Goal: Transaction & Acquisition: Subscribe to service/newsletter

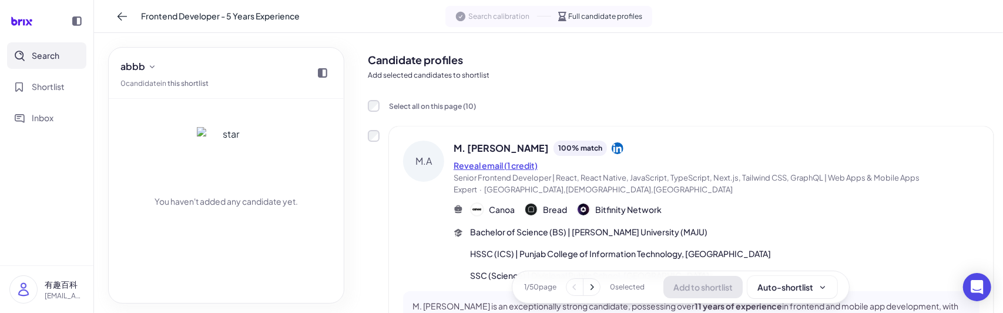
click at [477, 168] on button "Reveal email (1 credit)" at bounding box center [496, 165] width 84 height 12
click at [496, 168] on button "Reveal email (1 credit)" at bounding box center [496, 165] width 84 height 12
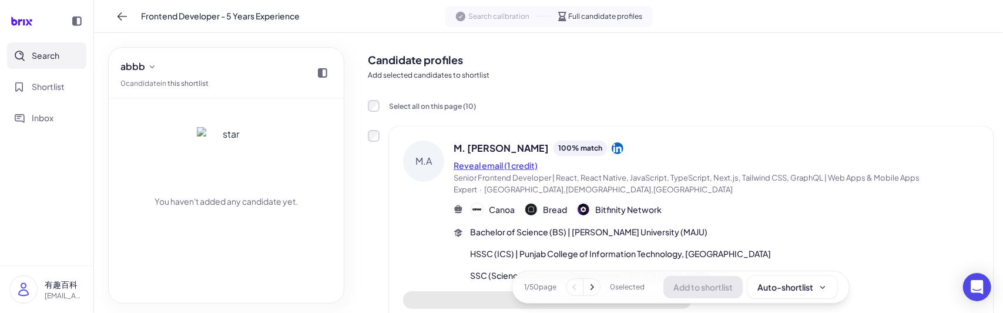
click at [504, 166] on button "Reveal email (1 credit)" at bounding box center [496, 165] width 84 height 12
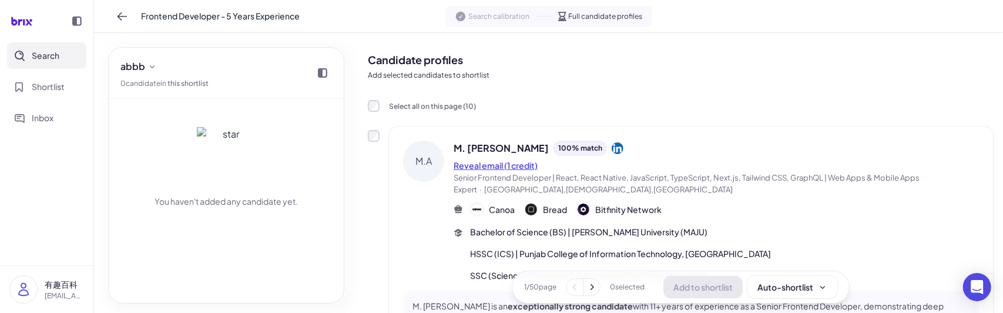
click at [506, 166] on button "Reveal email (1 credit)" at bounding box center [496, 165] width 84 height 12
click at [491, 166] on button "Reveal email (1 credit)" at bounding box center [496, 165] width 84 height 12
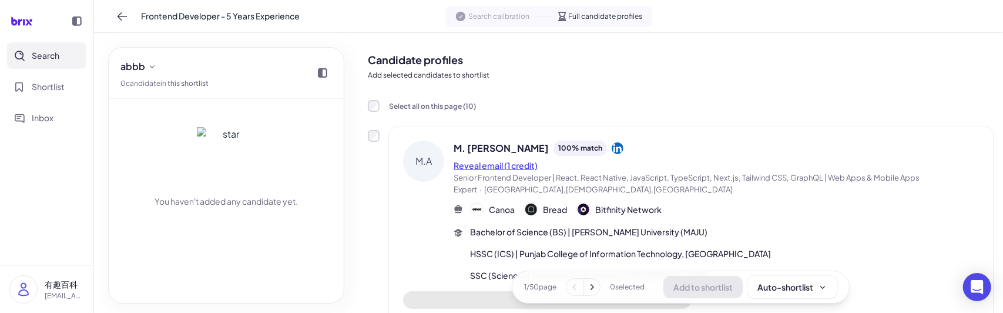
click at [517, 165] on button "Reveal email (1 credit)" at bounding box center [496, 165] width 84 height 12
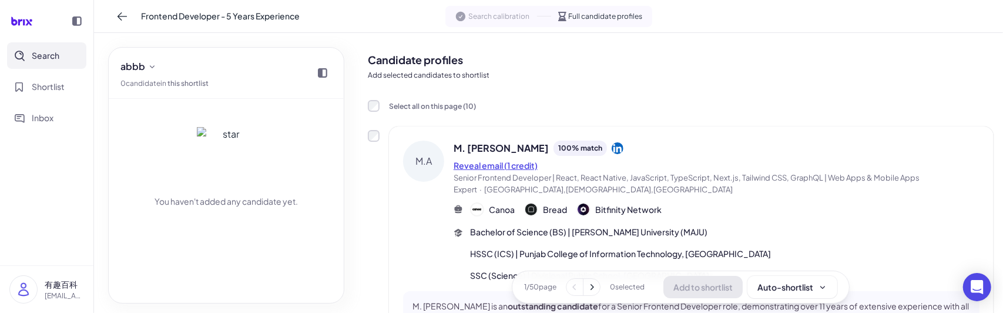
click at [498, 165] on button "Reveal email (1 credit)" at bounding box center [496, 165] width 84 height 12
click at [495, 173] on span "Senior Frontend Developer | React, React Native, JavaScript, TypeScript, Next.j…" at bounding box center [687, 183] width 466 height 21
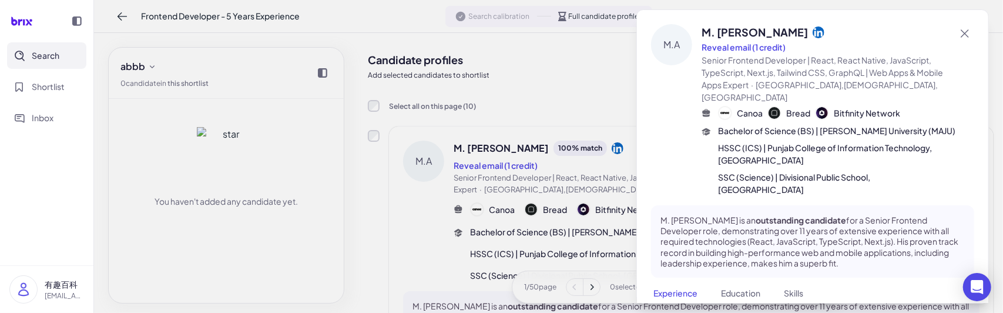
click at [496, 170] on div at bounding box center [501, 156] width 1003 height 313
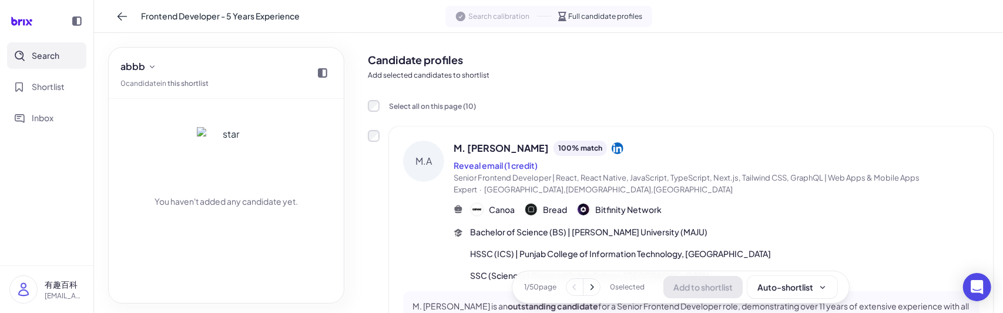
click at [496, 170] on button "Reveal email (1 credit)" at bounding box center [496, 165] width 84 height 12
click at [496, 169] on button "Reveal email (1 credit)" at bounding box center [496, 165] width 84 height 12
click at [497, 169] on button "Reveal email (1 credit)" at bounding box center [496, 165] width 84 height 12
click at [498, 169] on button "Reveal email (1 credit)" at bounding box center [496, 165] width 84 height 12
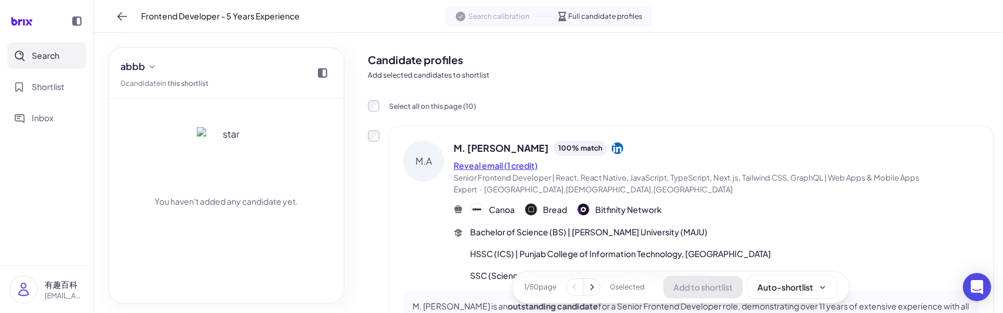
click at [475, 163] on button "Reveal email (1 credit)" at bounding box center [496, 165] width 84 height 12
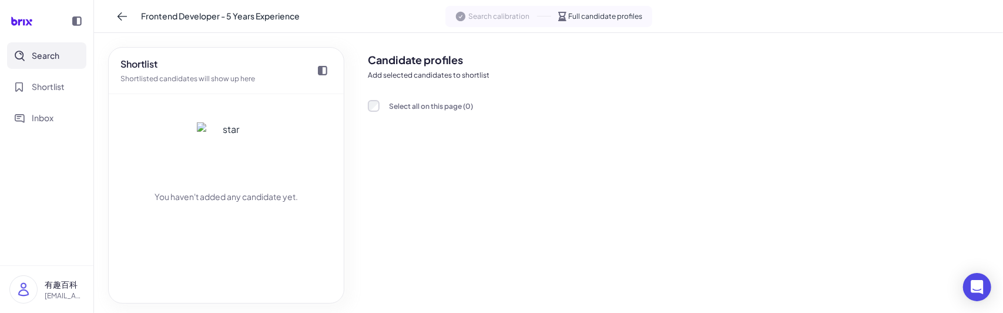
click at [514, 162] on div "Candidate profiles Add selected candidates to shortlist Select all on this page…" at bounding box center [681, 172] width 626 height 261
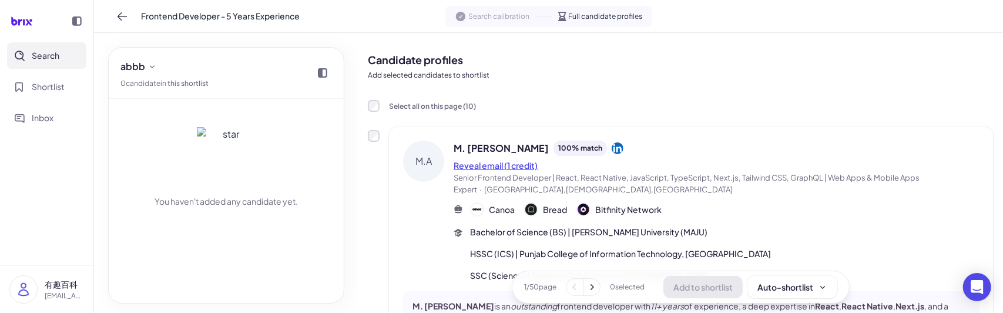
click at [474, 166] on button "Reveal email (1 credit)" at bounding box center [496, 165] width 84 height 12
click at [465, 169] on button "Reveal email (1 credit)" at bounding box center [496, 165] width 84 height 12
click at [477, 166] on button "Reveal email (1 credit)" at bounding box center [496, 165] width 84 height 12
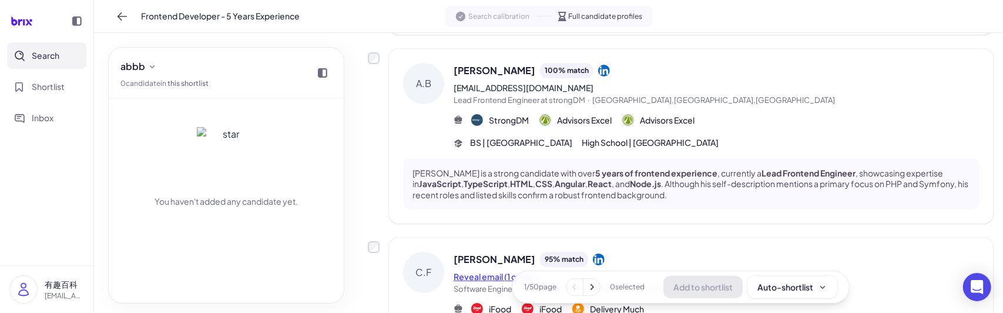
scroll to position [529, 0]
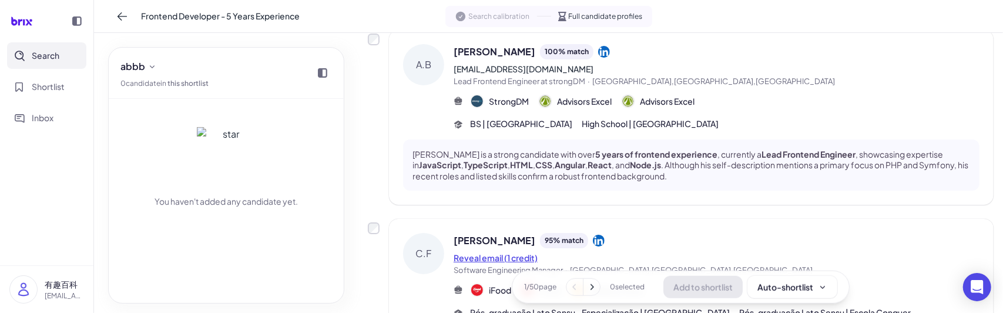
click at [480, 252] on button "Reveal email (1 credit)" at bounding box center [496, 258] width 84 height 12
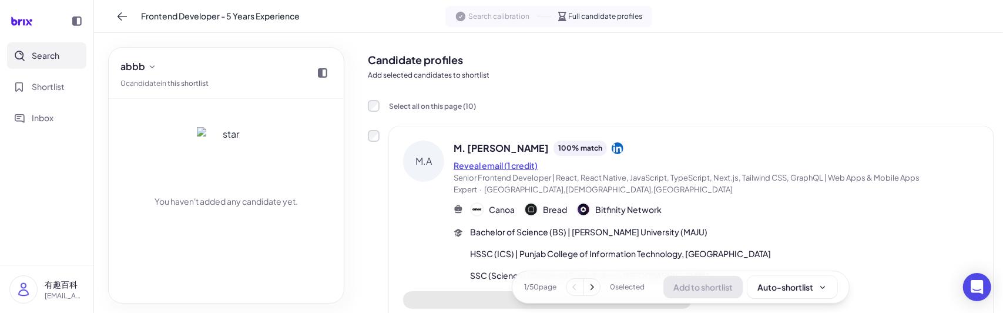
click at [487, 165] on button "Reveal email (1 credit)" at bounding box center [496, 165] width 84 height 12
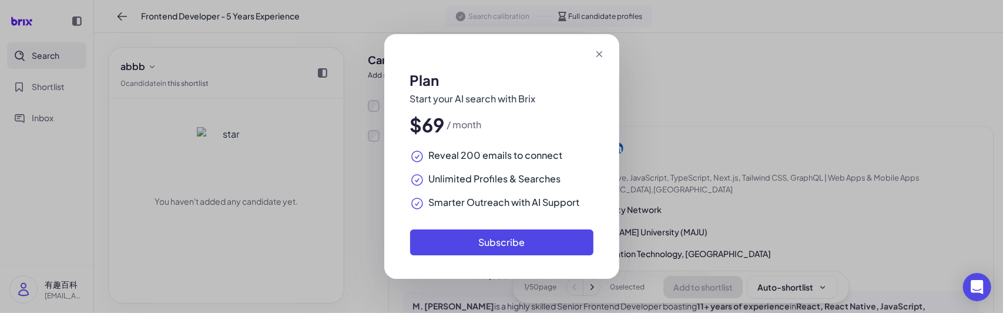
click at [598, 57] on icon at bounding box center [600, 54] width 12 height 12
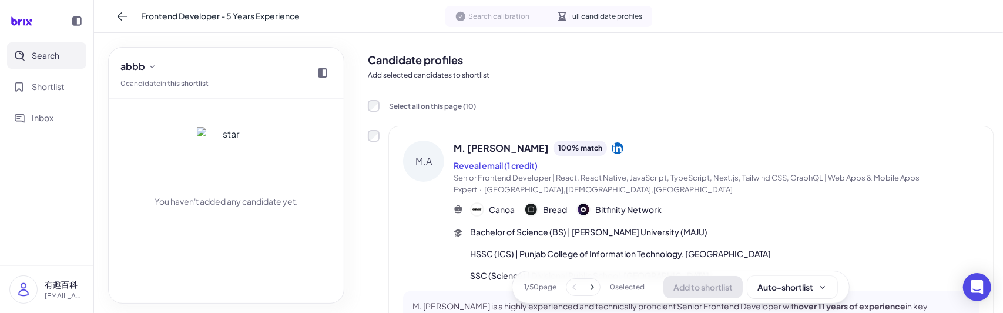
click at [380, 204] on div "M.A M. [PERSON_NAME] 100 % match Reveal email (1 credit) Senior Frontend Develo…" at bounding box center [681, 246] width 626 height 240
click at [394, 193] on div "M.A M. [PERSON_NAME] 100 % match Reveal email (1 credit) Senior Frontend Develo…" at bounding box center [691, 246] width 605 height 240
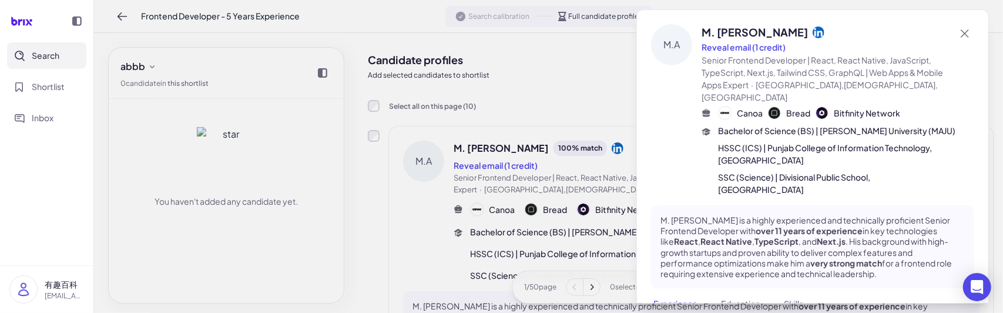
click at [359, 199] on div at bounding box center [501, 156] width 1003 height 313
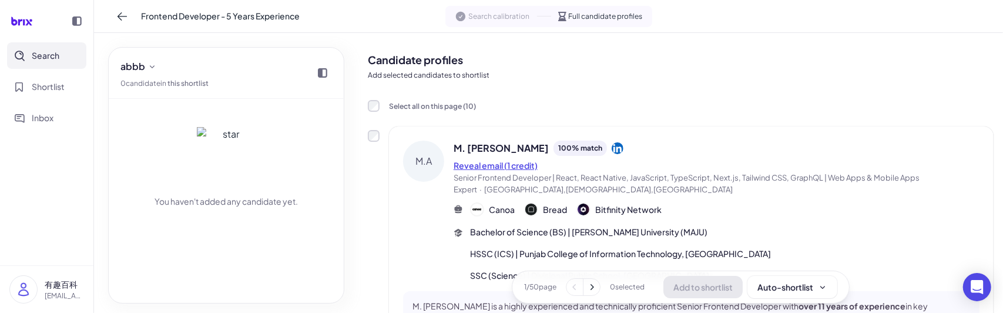
click at [491, 169] on button "Reveal email (1 credit)" at bounding box center [496, 165] width 84 height 12
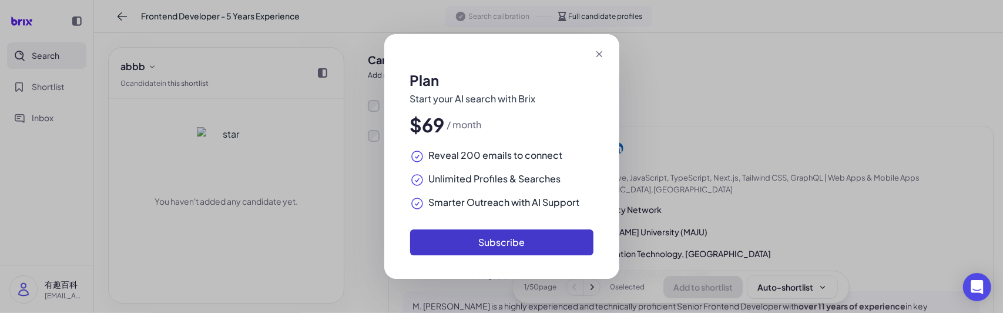
click at [455, 233] on button "Subscribe" at bounding box center [501, 242] width 183 height 26
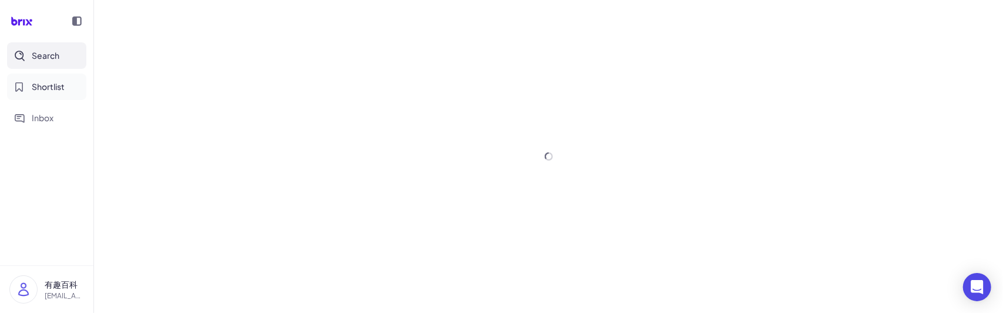
click at [38, 98] on button "Shortlist" at bounding box center [46, 86] width 79 height 26
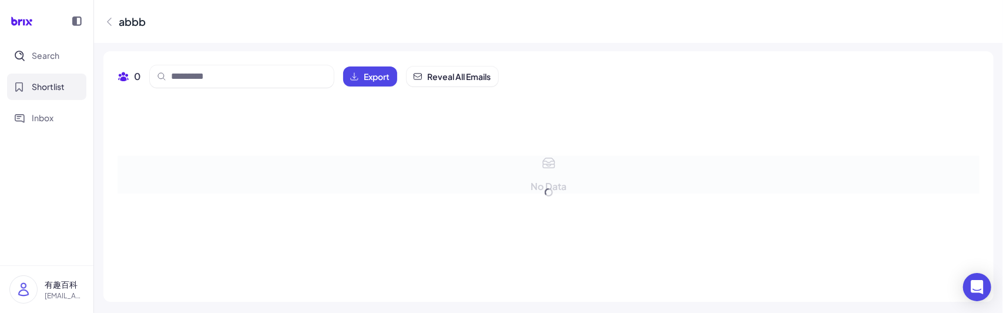
click at [42, 90] on span "Shortlist" at bounding box center [48, 87] width 33 height 12
click at [111, 21] on icon at bounding box center [109, 22] width 12 height 12
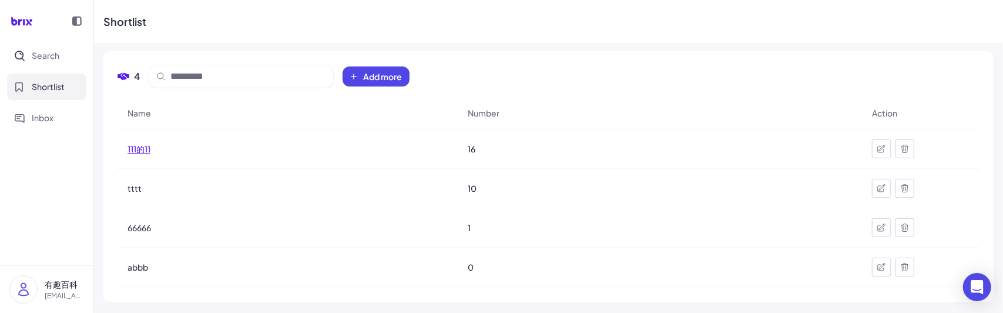
click at [138, 149] on span "111的11" at bounding box center [139, 149] width 23 height 12
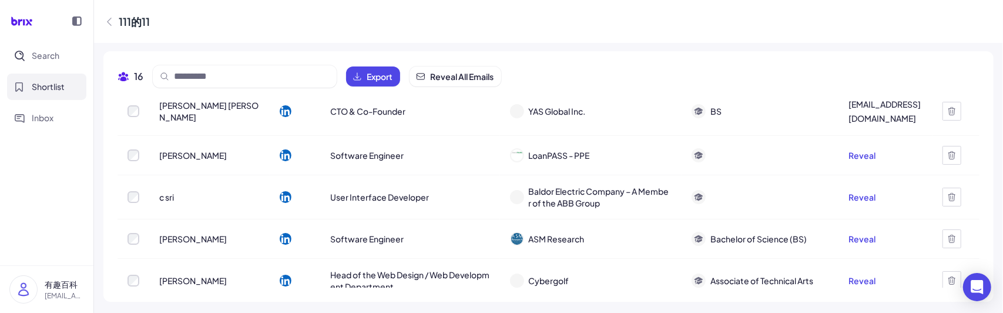
scroll to position [516, 0]
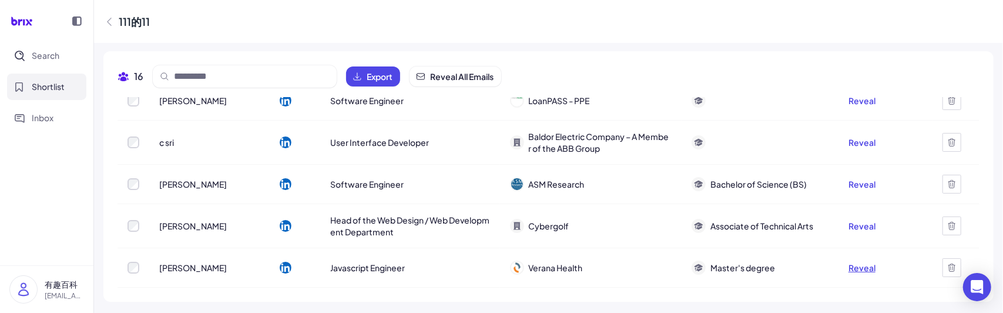
click at [850, 265] on button "Reveal" at bounding box center [862, 268] width 27 height 12
click at [849, 269] on button "Reveal" at bounding box center [862, 268] width 27 height 12
click at [855, 266] on button "Reveal" at bounding box center [862, 268] width 27 height 12
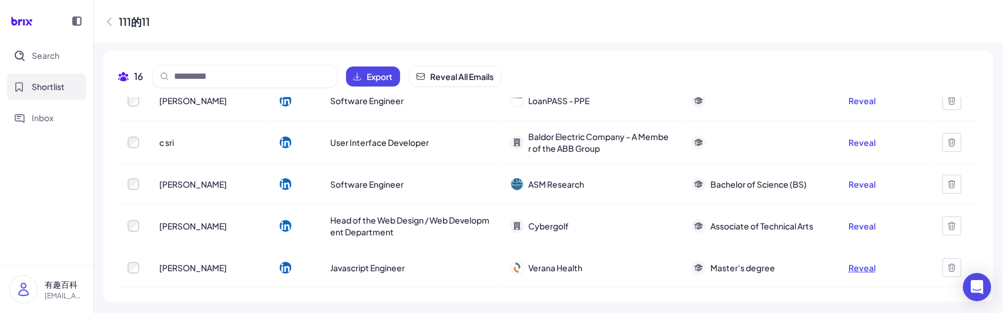
click at [855, 266] on button "Reveal" at bounding box center [862, 268] width 27 height 12
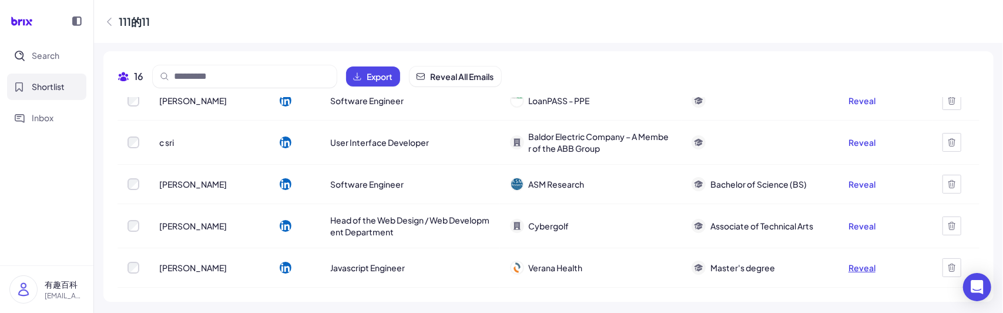
click at [855, 266] on button "Reveal" at bounding box center [862, 268] width 27 height 12
click at [856, 265] on button "Reveal" at bounding box center [862, 268] width 27 height 12
click at [858, 226] on button "Reveal" at bounding box center [862, 226] width 27 height 12
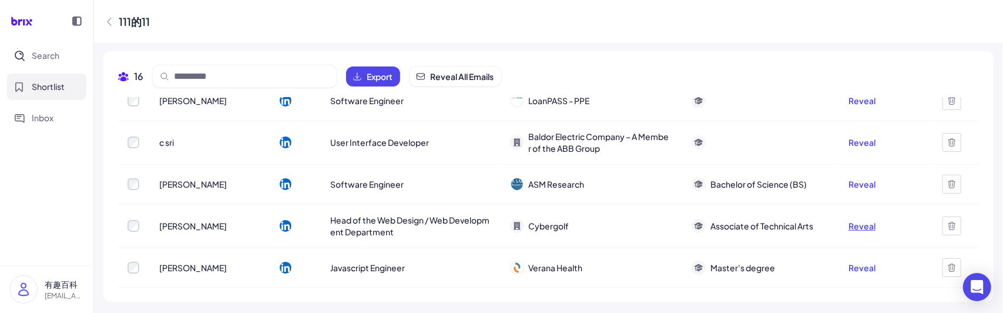
click at [859, 225] on button "Reveal" at bounding box center [862, 226] width 27 height 12
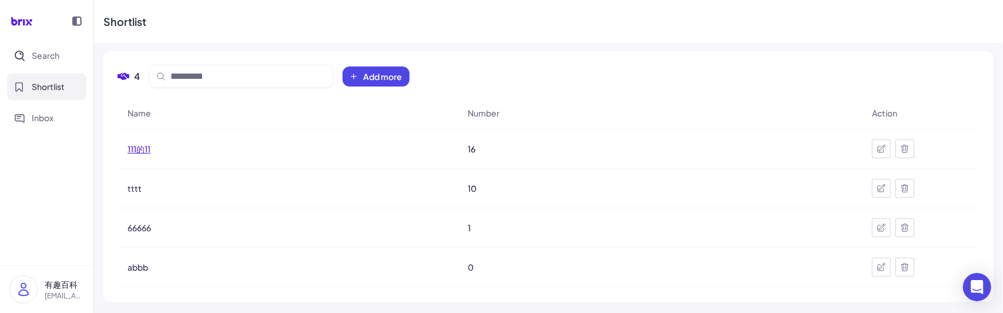
click at [129, 150] on span "111的11" at bounding box center [139, 149] width 23 height 12
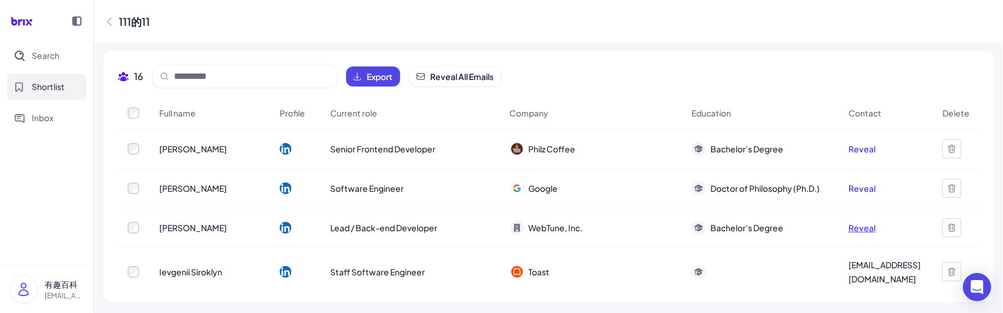
click at [851, 225] on button "Reveal" at bounding box center [862, 228] width 27 height 12
click at [19, 287] on img at bounding box center [23, 289] width 27 height 27
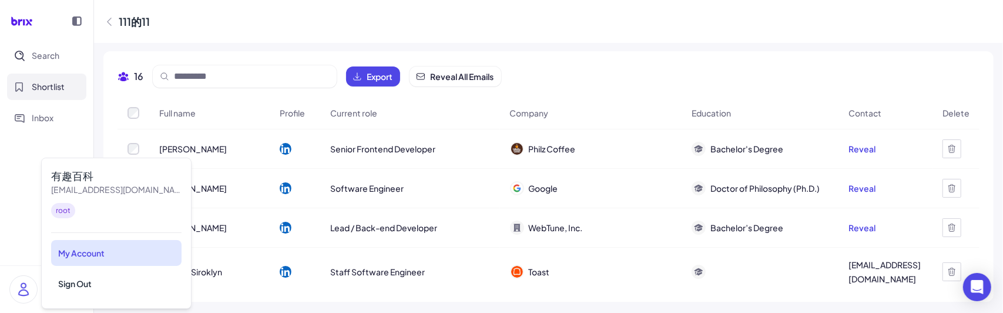
click at [102, 253] on div "My Account" at bounding box center [116, 253] width 131 height 26
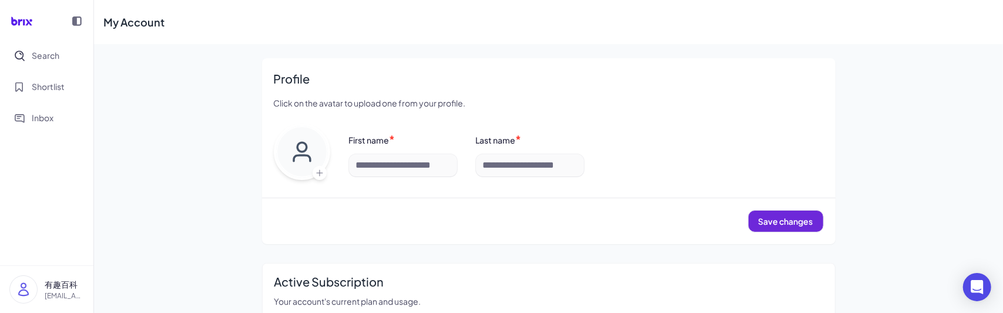
scroll to position [235, 0]
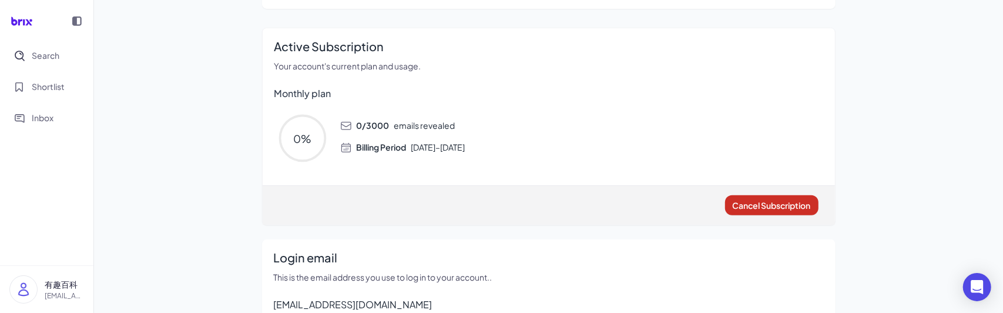
click at [752, 209] on span "Cancel Subscription" at bounding box center [772, 205] width 78 height 11
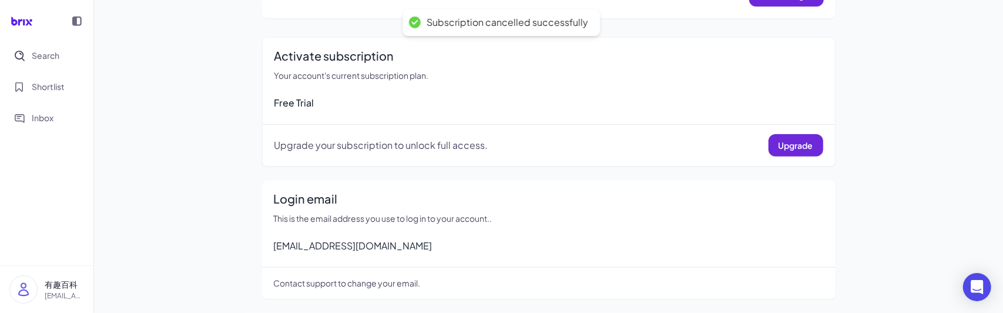
scroll to position [225, 0]
click at [45, 63] on button "Search" at bounding box center [46, 55] width 79 height 26
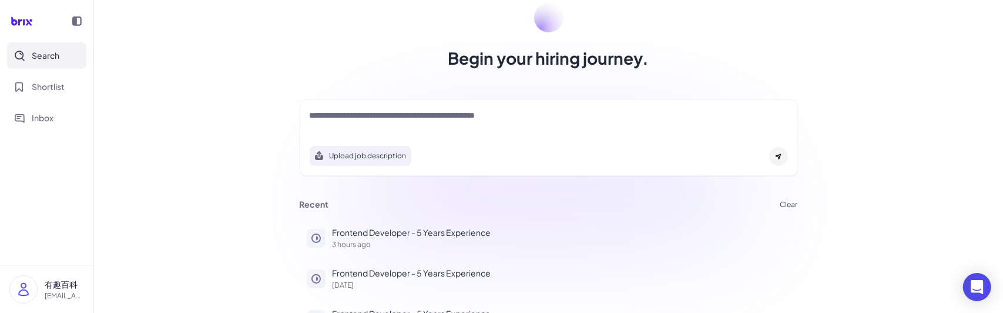
scroll to position [102, 0]
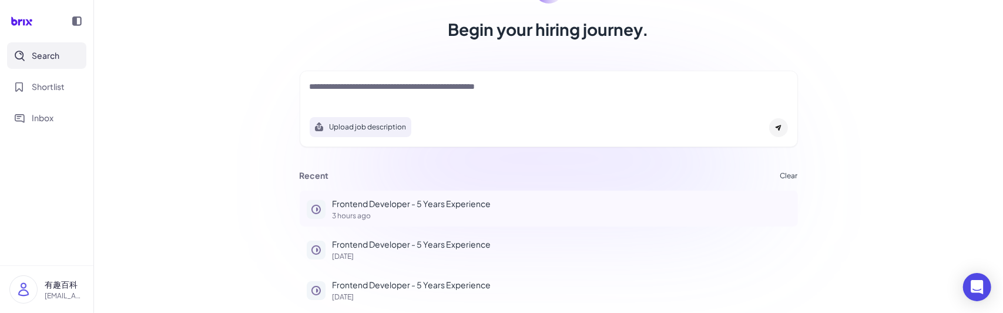
click at [363, 205] on p "Frontend Developer - 5 Years Experience" at bounding box center [562, 204] width 459 height 12
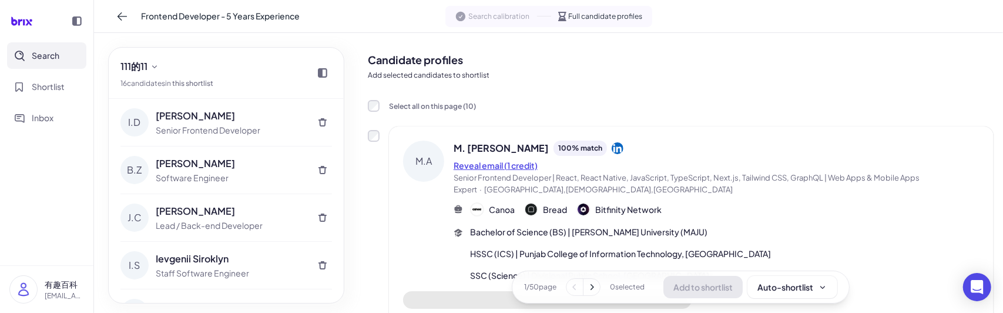
click at [491, 163] on button "Reveal email (1 credit)" at bounding box center [496, 165] width 84 height 12
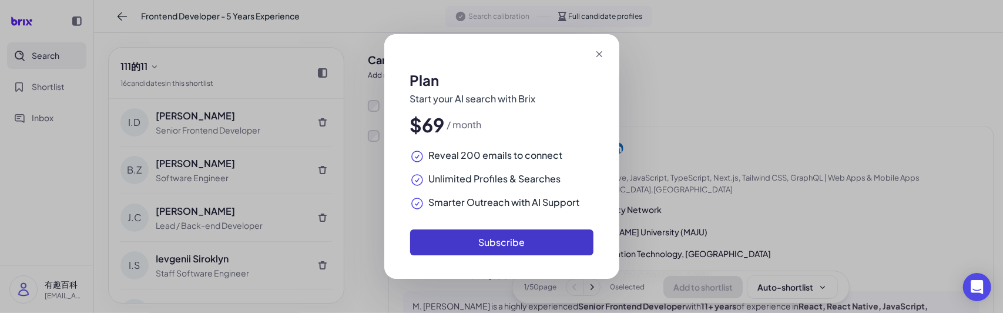
click at [497, 235] on button "Subscribe" at bounding box center [501, 242] width 183 height 26
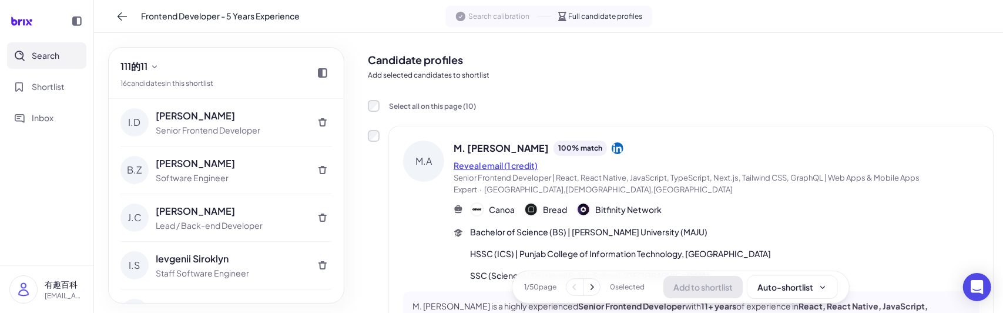
click at [504, 162] on button "Reveal email (1 credit)" at bounding box center [496, 165] width 84 height 12
click at [31, 92] on button "Shortlist" at bounding box center [46, 86] width 79 height 26
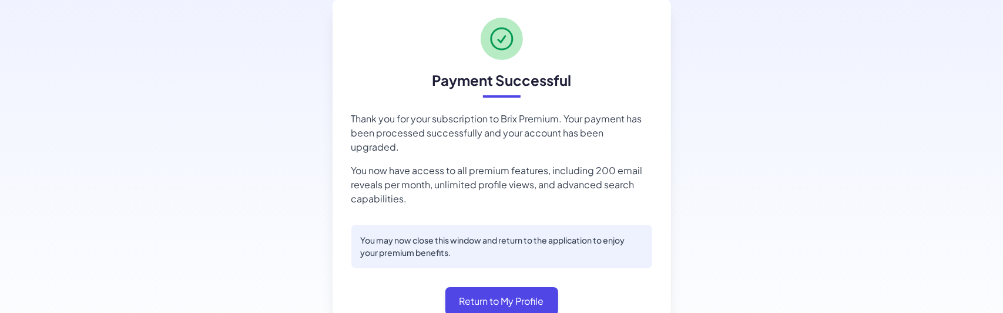
scroll to position [57, 0]
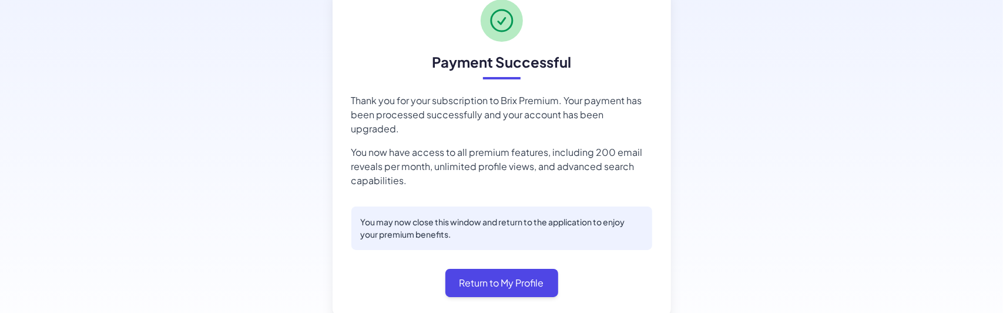
click at [551, 145] on p "You now have access to all premium features, including 200 email reveals per mo…" at bounding box center [502, 166] width 301 height 42
click at [537, 148] on p "You now have access to all premium features, including 200 email reveals per mo…" at bounding box center [502, 166] width 301 height 42
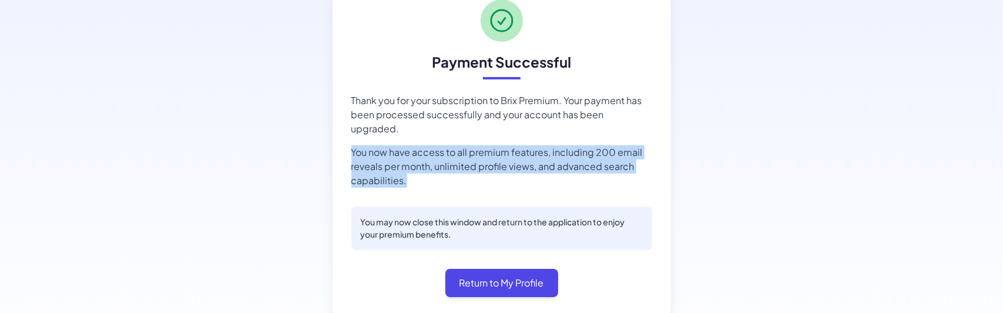
drag, startPoint x: 405, startPoint y: 171, endPoint x: 350, endPoint y: 139, distance: 63.7
click at [352, 145] on p "You now have access to all premium features, including 200 email reveals per mo…" at bounding box center [502, 166] width 301 height 42
copy p "You now have access to all premium features, including 200 email reveals per mo…"
drag, startPoint x: 408, startPoint y: 164, endPoint x: 350, endPoint y: 140, distance: 62.2
click at [352, 145] on p "You now have access to all premium features, including a lot of email reveals p…" at bounding box center [502, 166] width 301 height 42
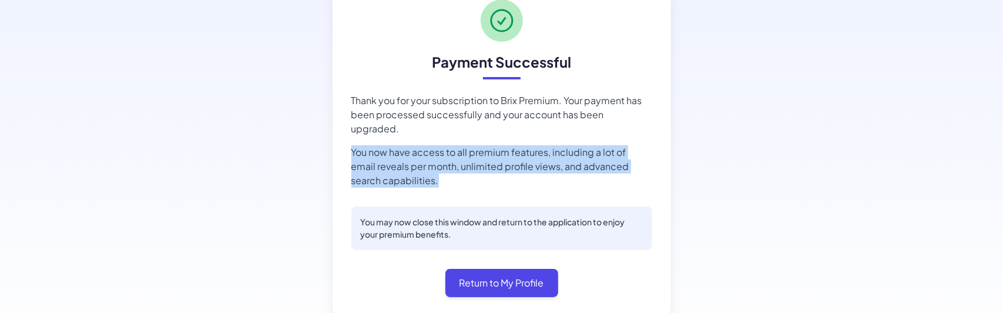
copy p "You now have access to all premium features, including a lot of email reveals p…"
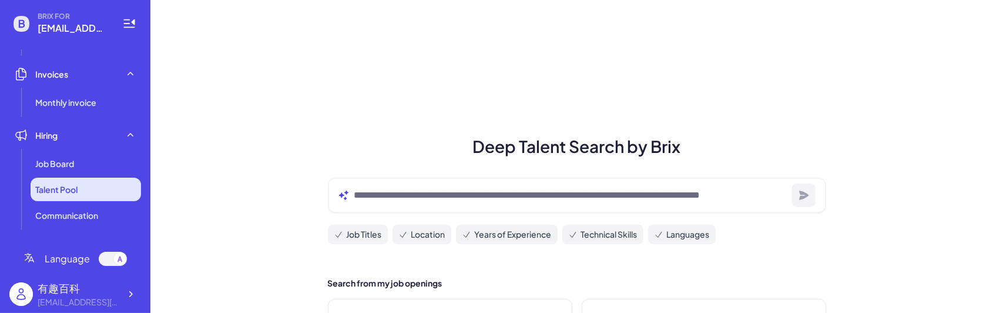
scroll to position [67, 0]
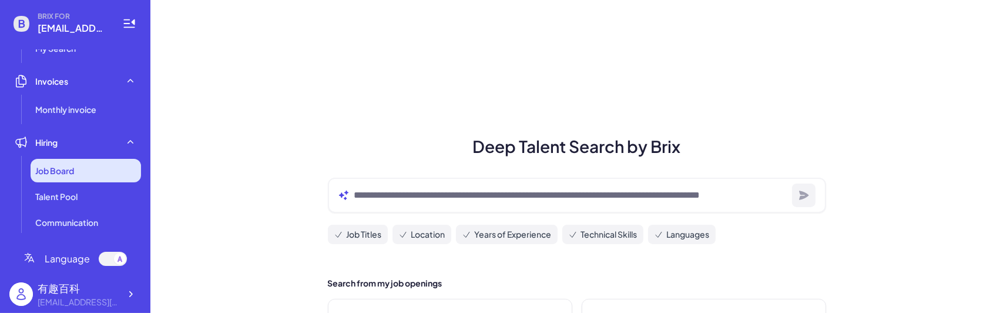
click at [79, 165] on div "Job Board" at bounding box center [86, 171] width 111 height 24
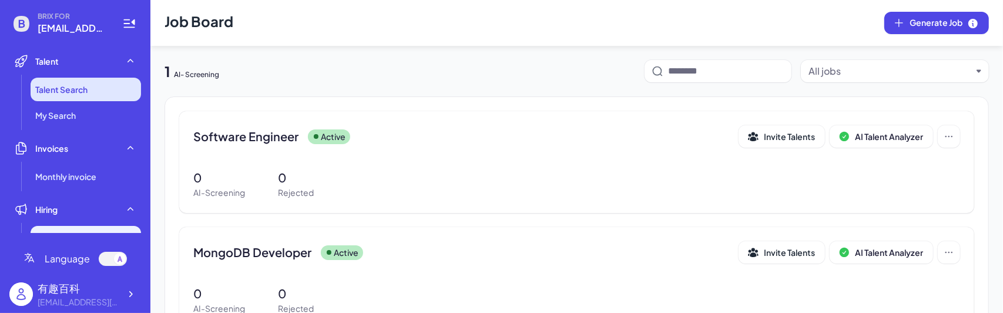
click at [95, 93] on li "Talent Search" at bounding box center [86, 90] width 111 height 24
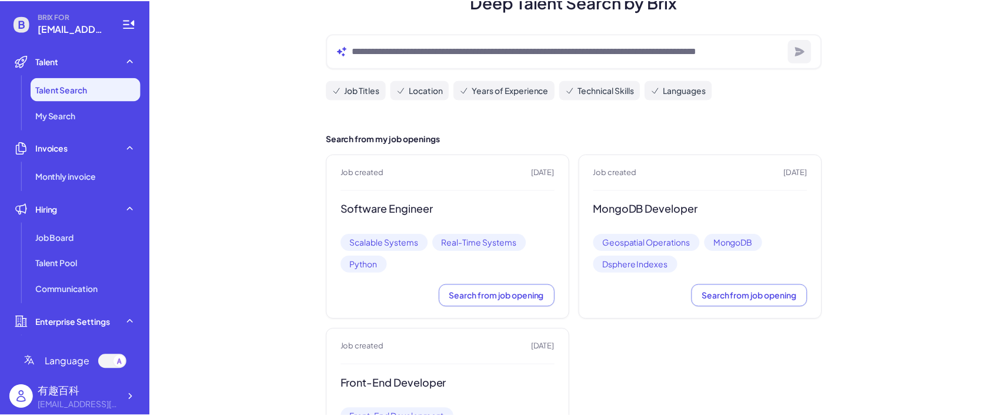
scroll to position [145, 0]
click at [496, 297] on span "Search from job opening" at bounding box center [499, 295] width 95 height 11
click at [132, 312] on icon at bounding box center [131, 398] width 12 height 12
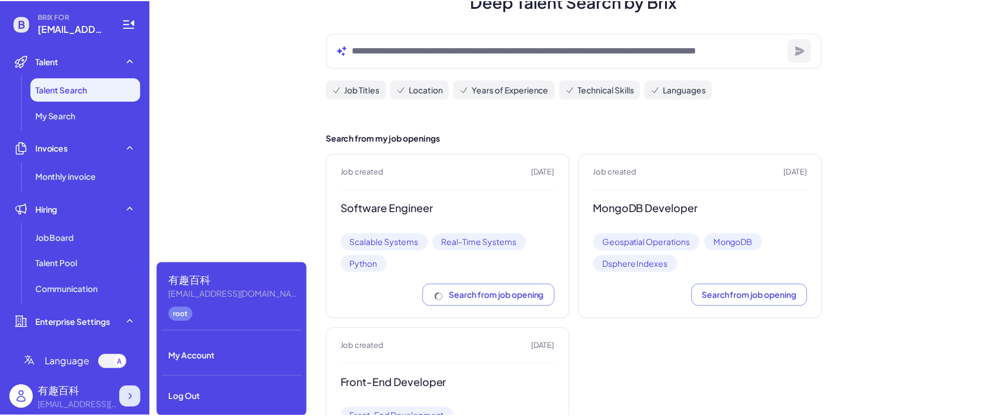
scroll to position [143, 0]
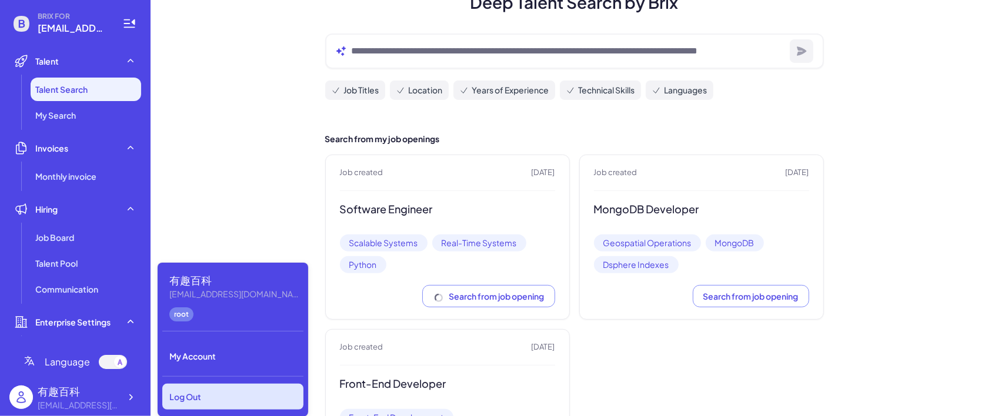
click at [233, 312] on div "Log Out" at bounding box center [232, 397] width 141 height 26
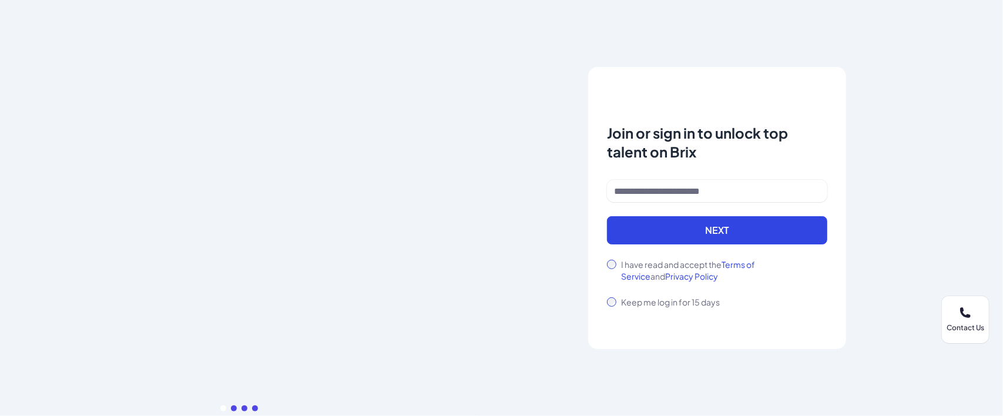
click at [654, 212] on div at bounding box center [717, 198] width 220 height 36
click at [661, 201] on input at bounding box center [717, 191] width 220 height 22
drag, startPoint x: 731, startPoint y: 191, endPoint x: 621, endPoint y: 189, distance: 110.0
click at [621, 189] on input "**********" at bounding box center [717, 191] width 220 height 22
type input "**********"
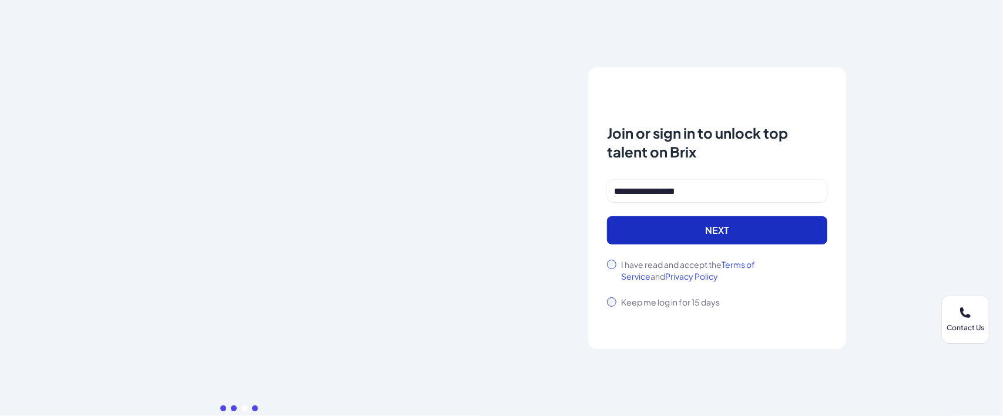
click at [689, 242] on button "Next" at bounding box center [717, 230] width 220 height 28
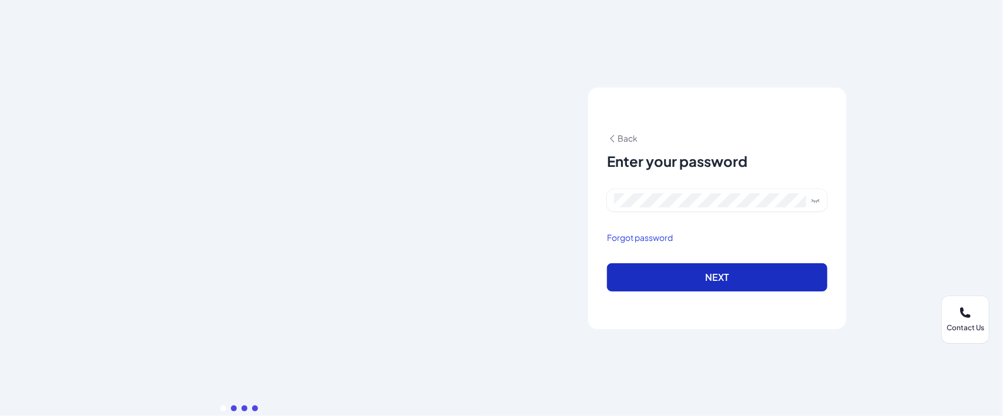
click at [643, 279] on button "Next" at bounding box center [717, 277] width 220 height 28
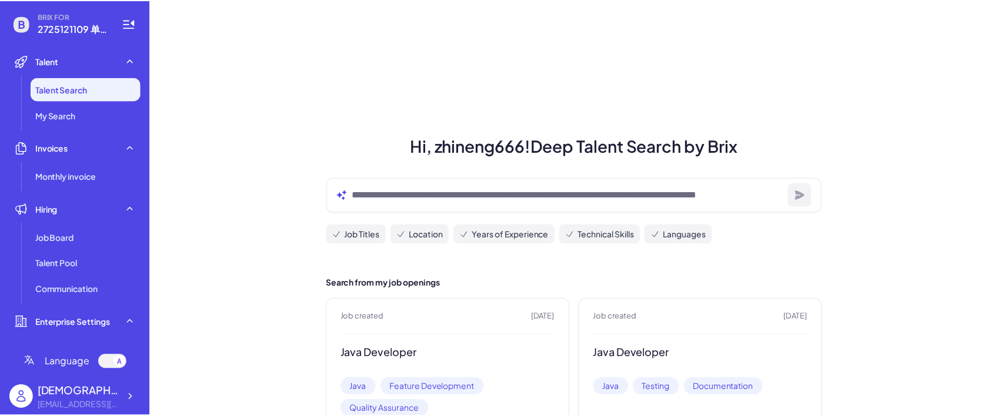
scroll to position [55, 0]
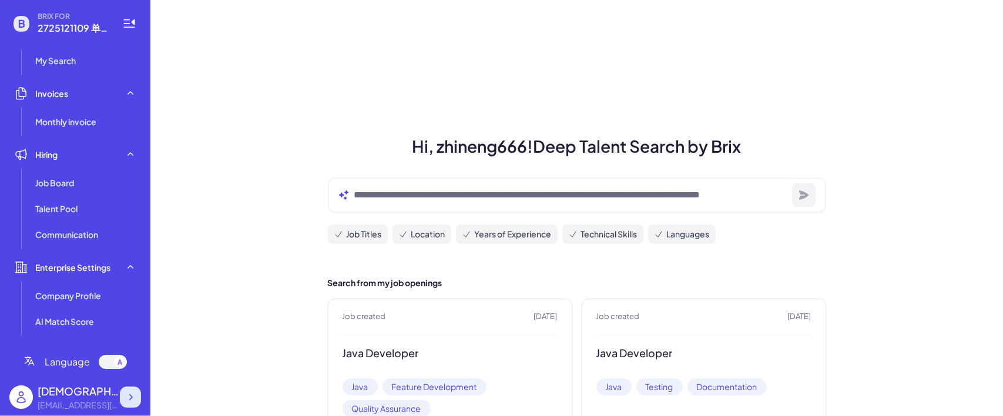
click at [128, 399] on icon at bounding box center [131, 398] width 12 height 12
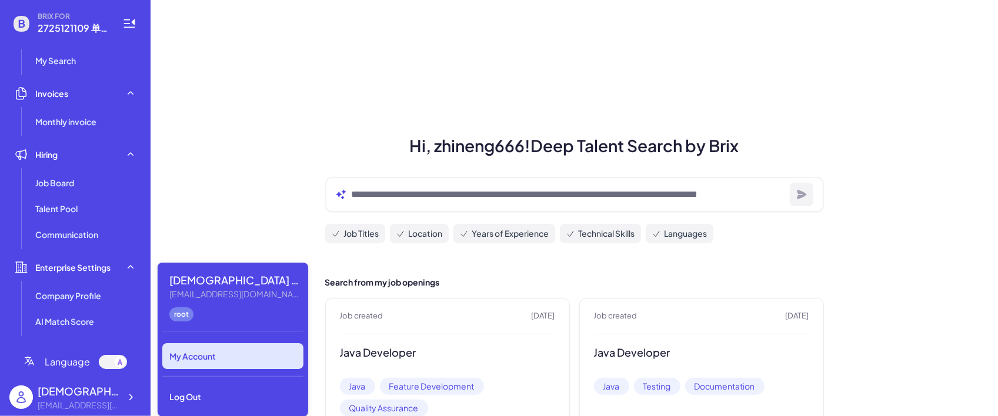
click at [190, 349] on div "My Account" at bounding box center [232, 356] width 141 height 26
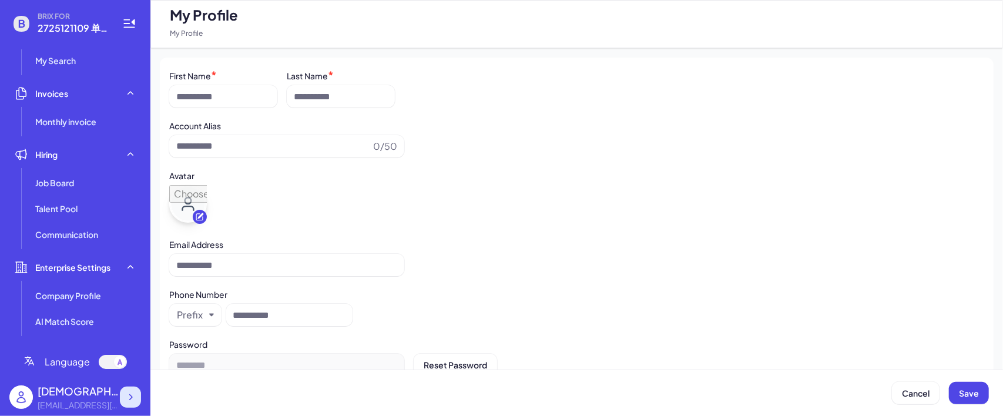
click at [127, 391] on div at bounding box center [130, 397] width 21 height 21
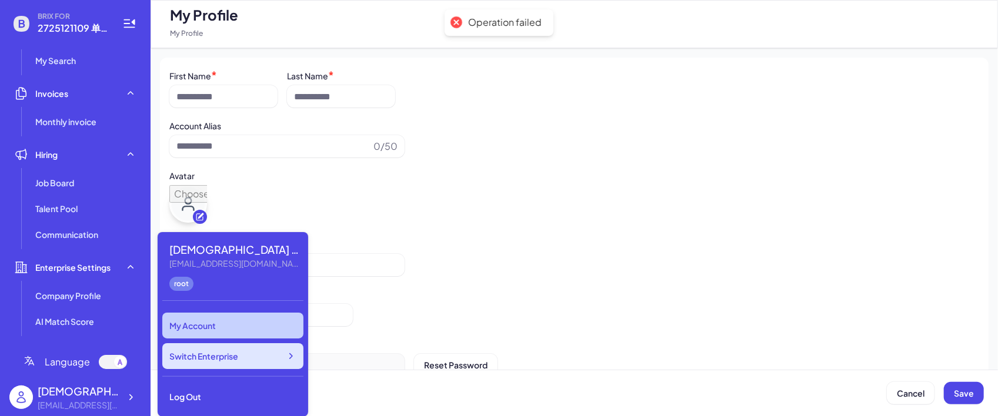
type input "**********"
type input "******"
type input "**********"
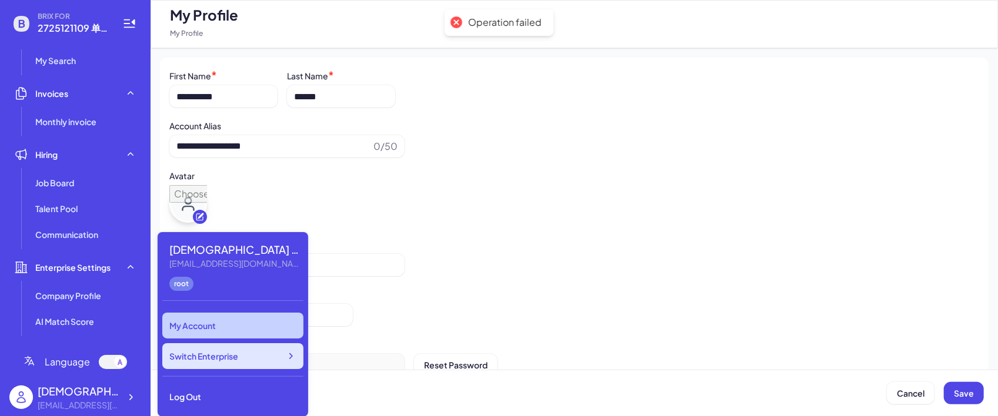
click at [220, 358] on span "Switch Enterprise" at bounding box center [203, 356] width 69 height 12
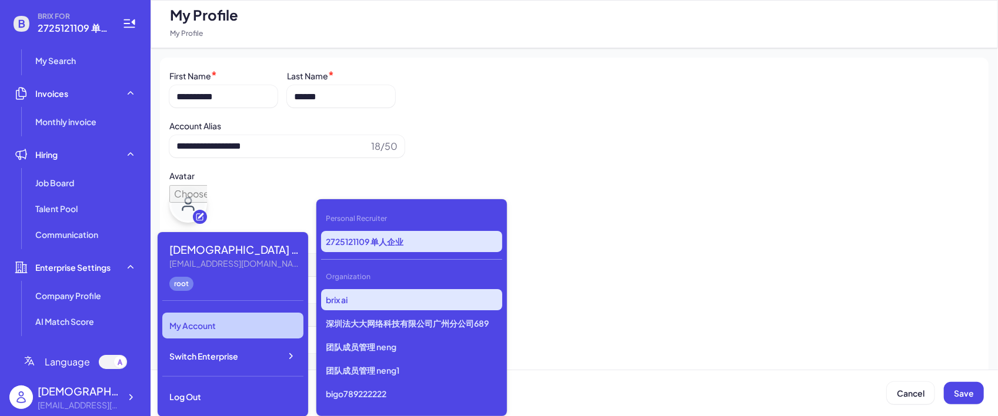
click at [369, 300] on p "brix ai" at bounding box center [411, 299] width 181 height 21
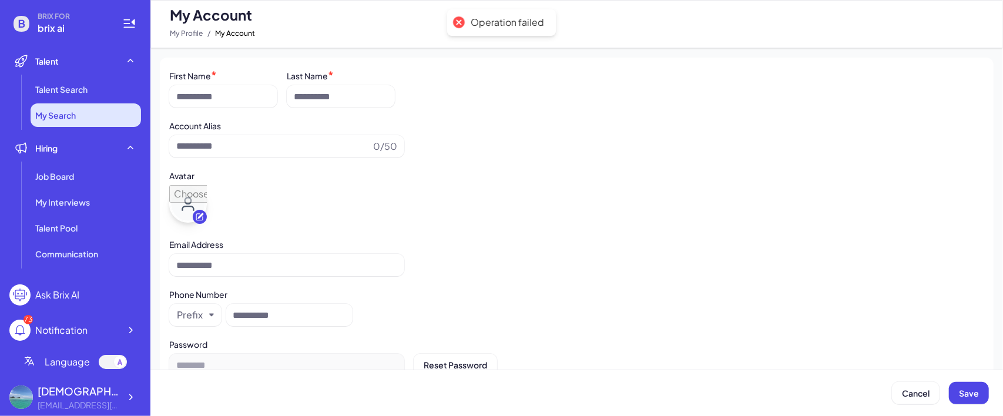
type input "*******"
type input "***"
type input "**********"
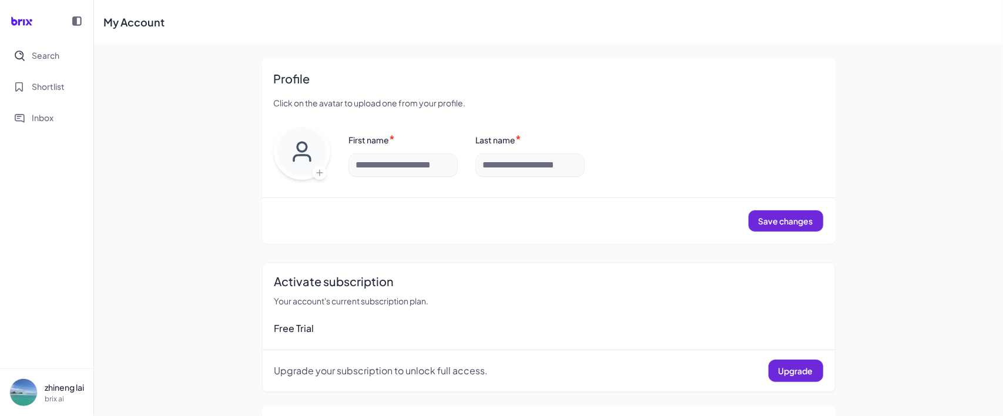
type input "*******"
type input "***"
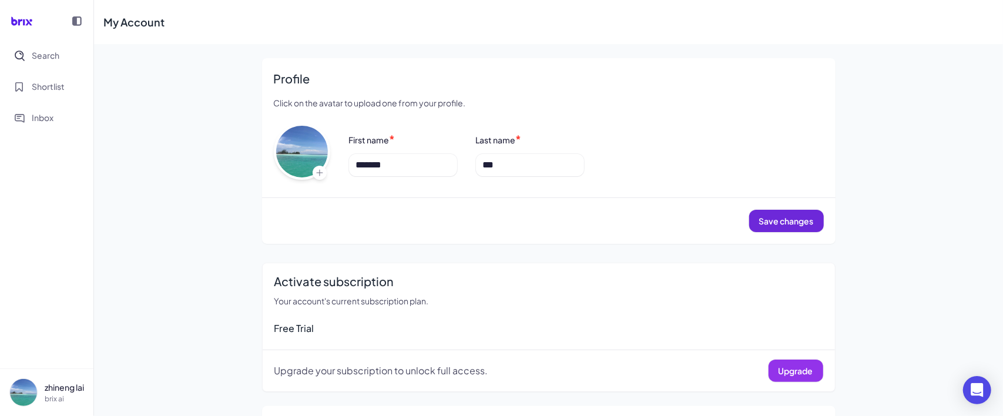
click at [791, 363] on button "Upgrade" at bounding box center [796, 371] width 55 height 22
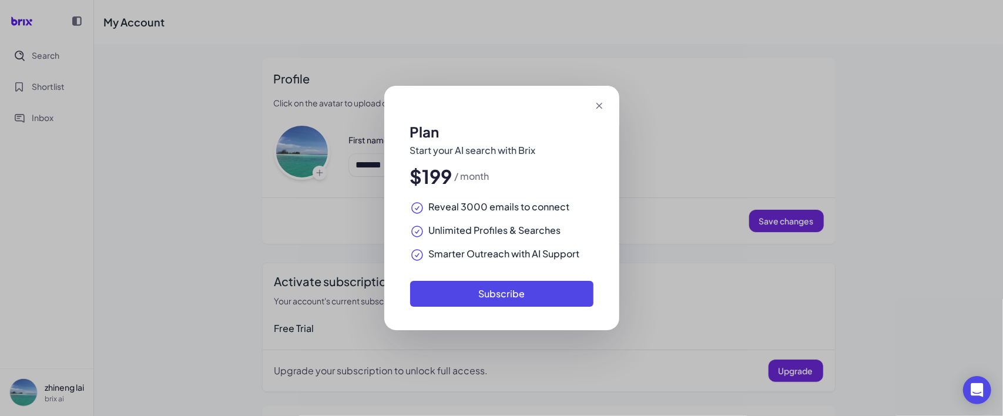
click at [597, 104] on icon at bounding box center [599, 106] width 6 height 6
